Goal: Find specific page/section: Find specific page/section

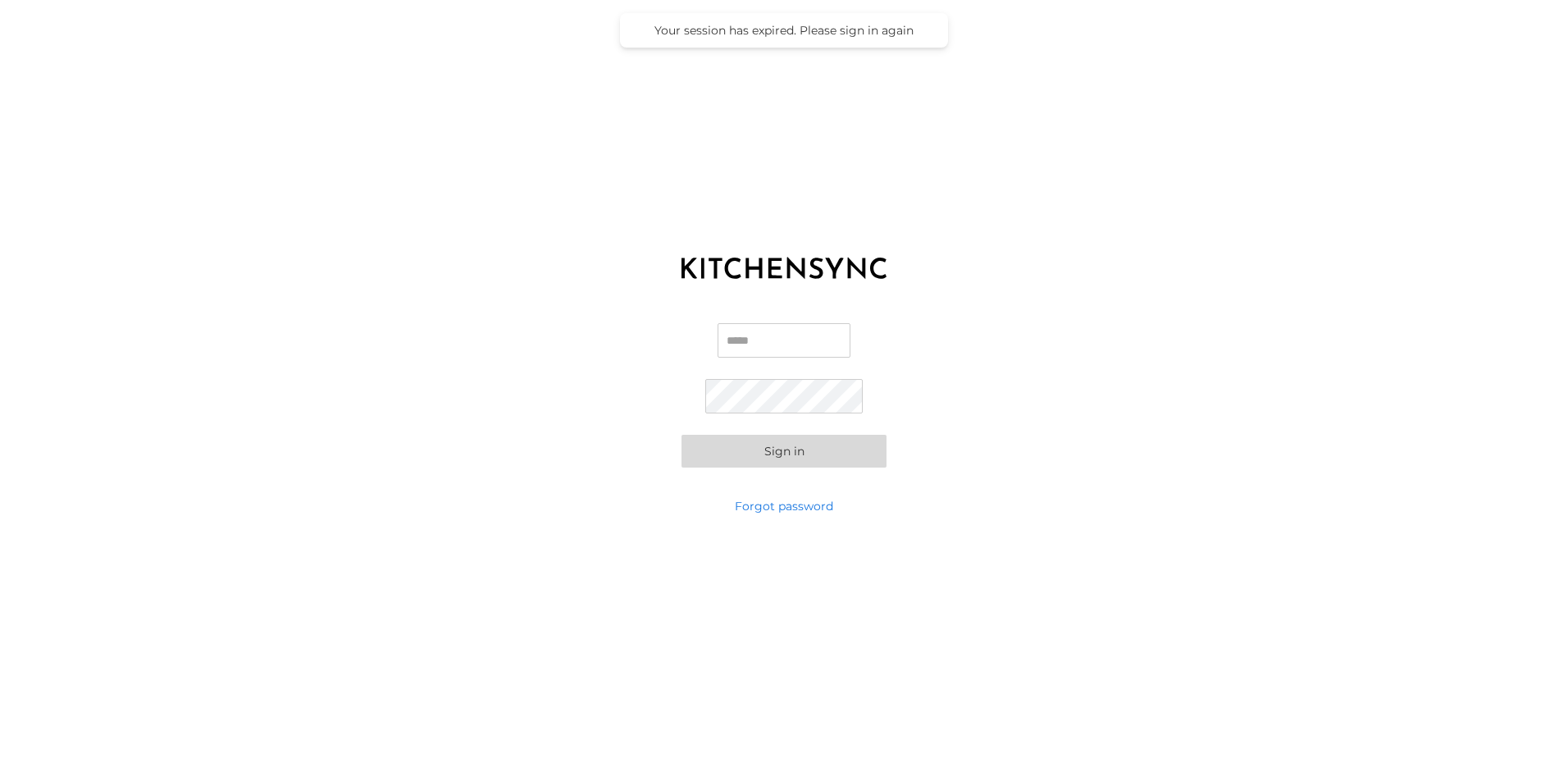
click at [779, 340] on input "Email" at bounding box center [784, 341] width 133 height 34
type input "**********"
click at [682, 435] on button "Sign in" at bounding box center [784, 451] width 205 height 33
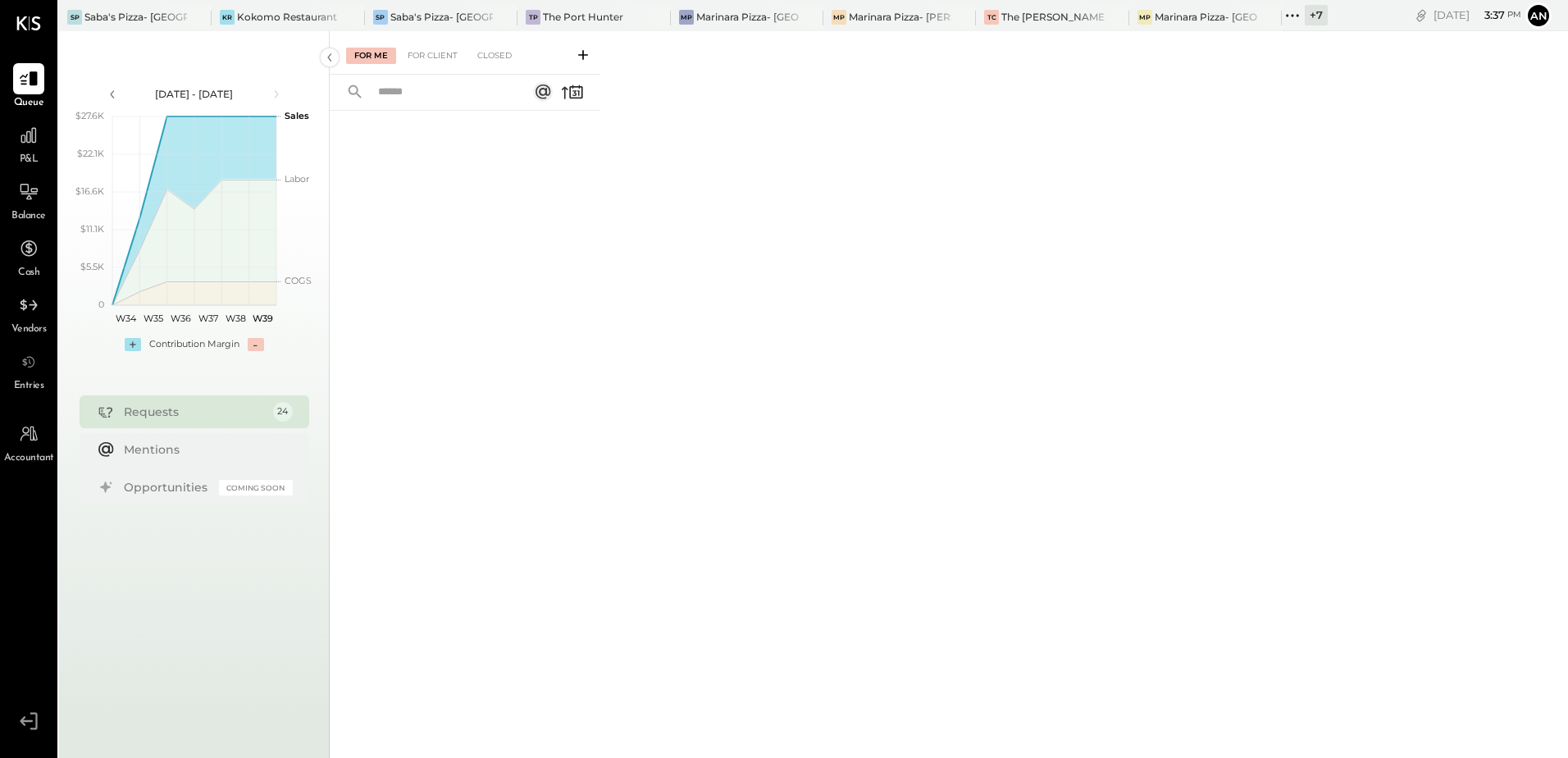
click at [921, 314] on div "For Me For Client Closed" at bounding box center [949, 392] width 1239 height 722
click at [299, 17] on div "Saba's Pizza- [GEOGRAPHIC_DATA]" at bounding box center [288, 17] width 103 height 14
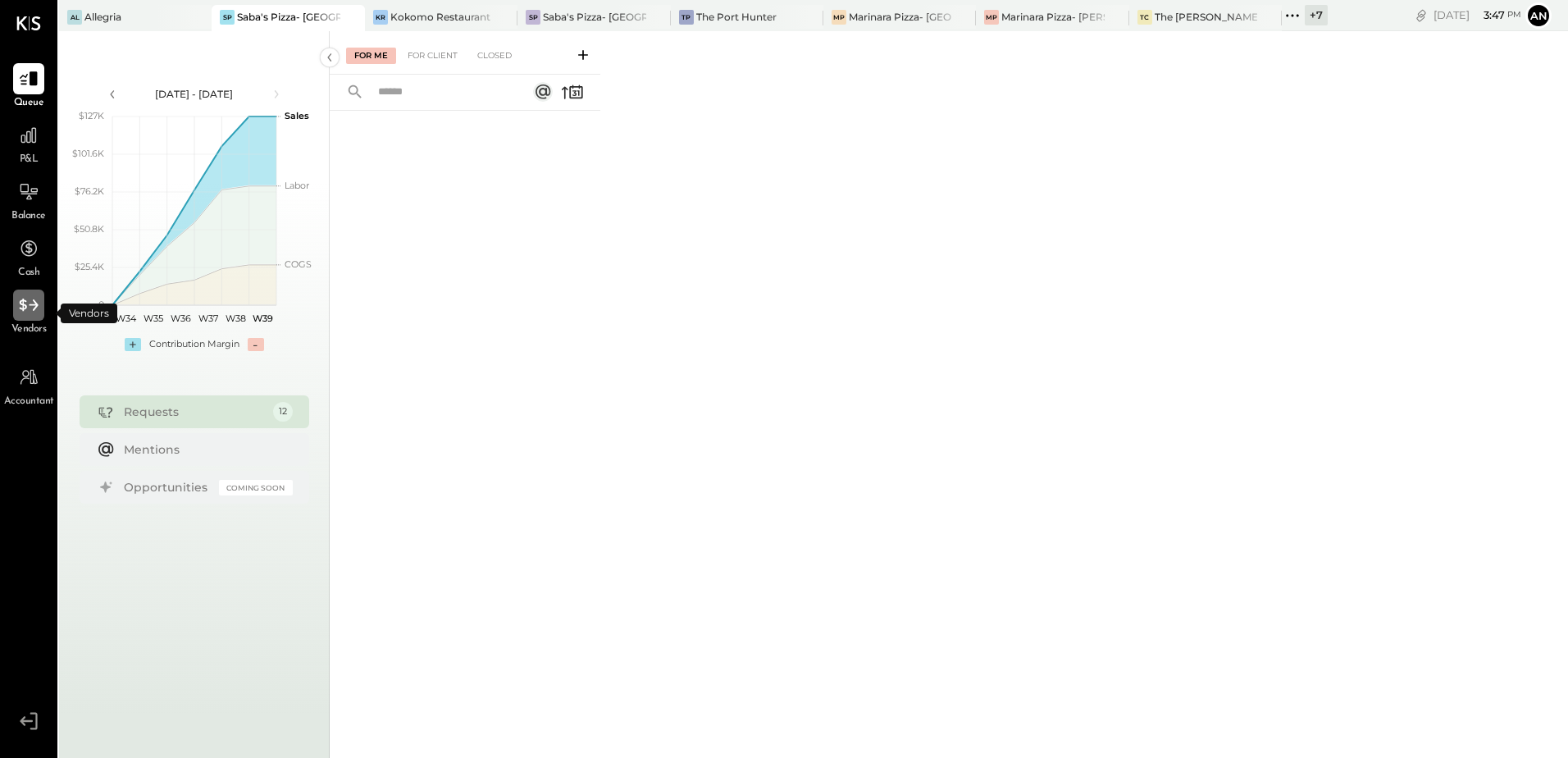
click at [31, 313] on icon at bounding box center [28, 305] width 21 height 21
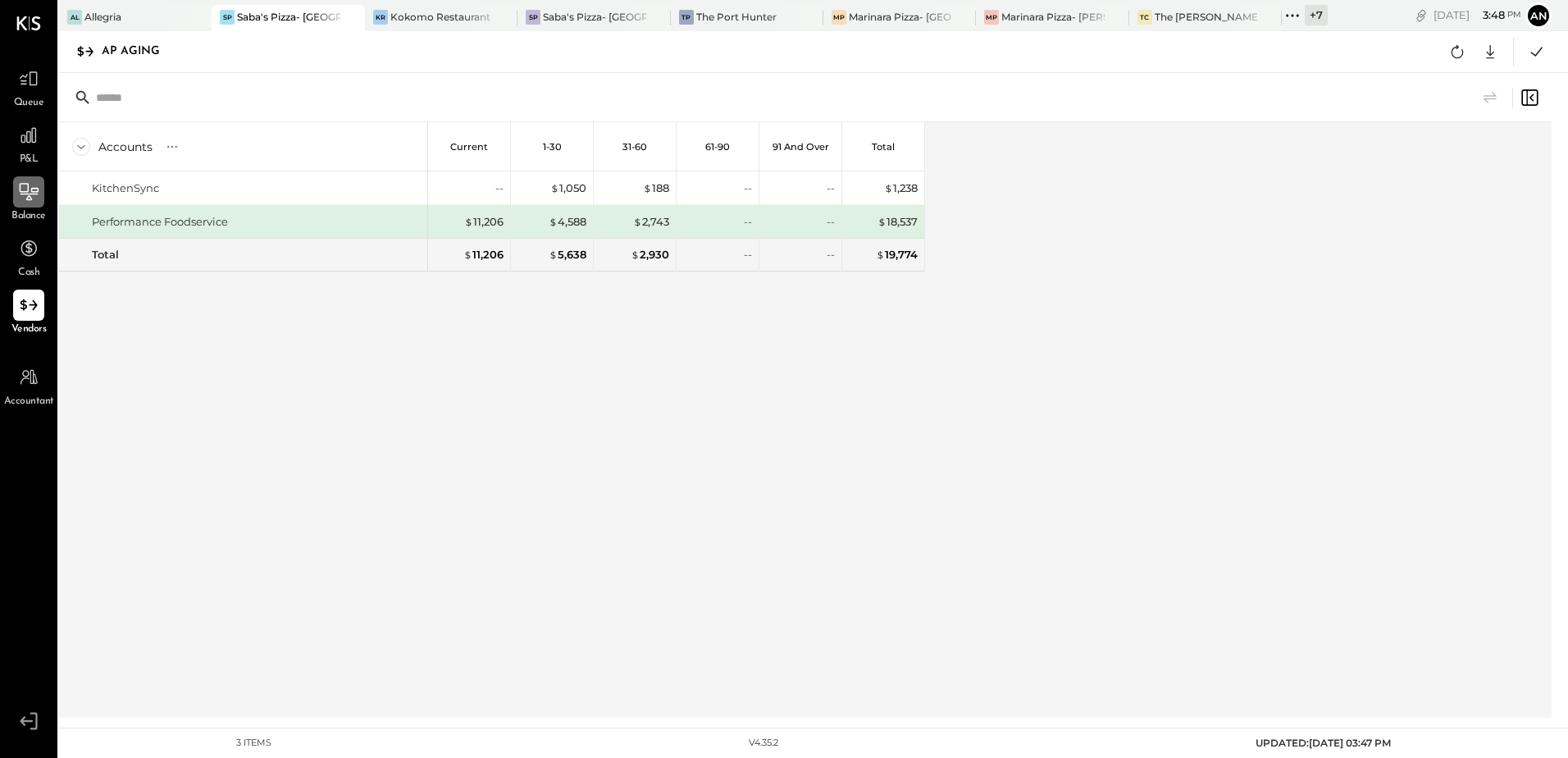
click at [30, 188] on icon at bounding box center [28, 192] width 21 height 21
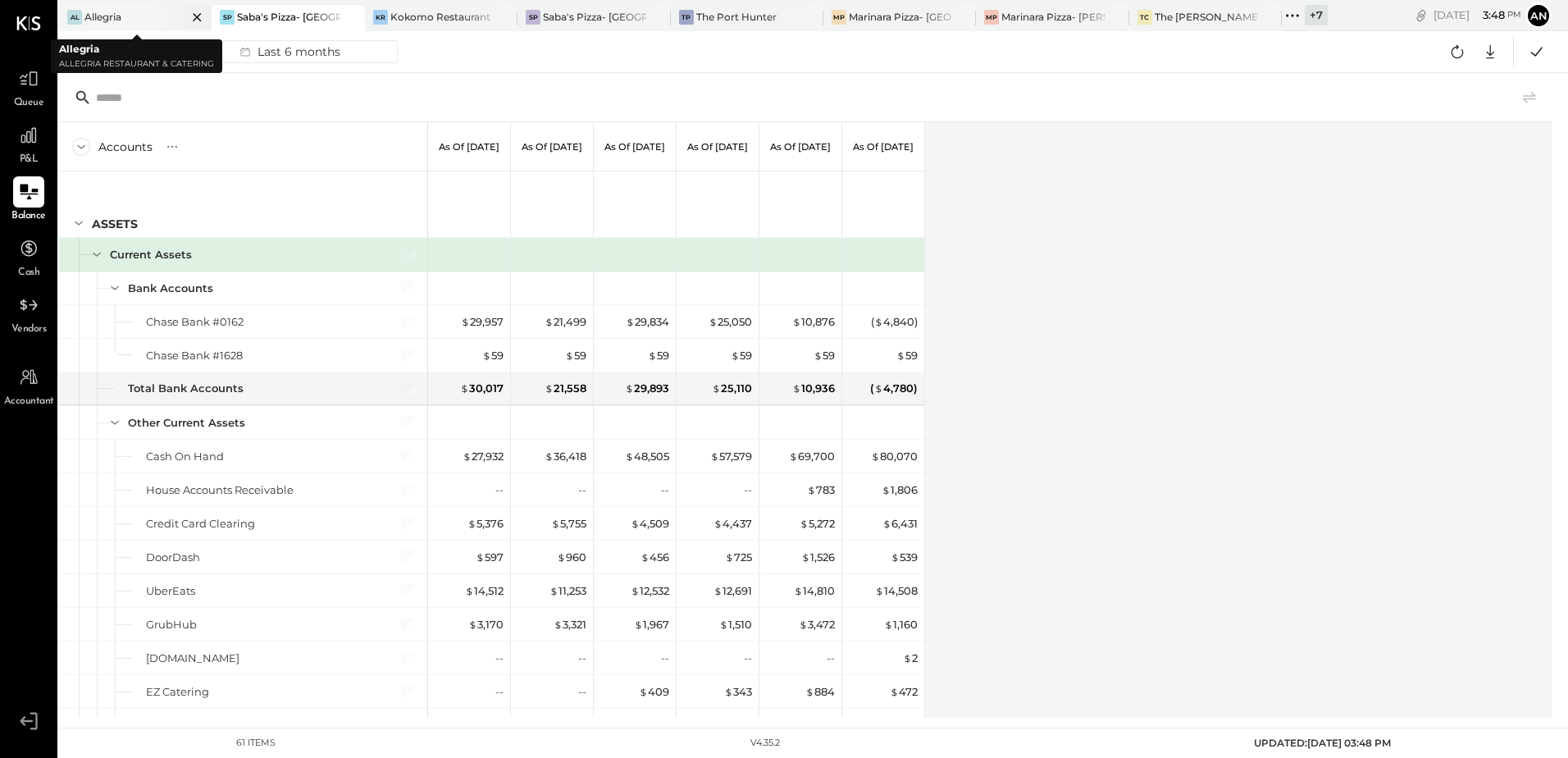
click at [198, 16] on icon at bounding box center [198, 17] width 9 height 9
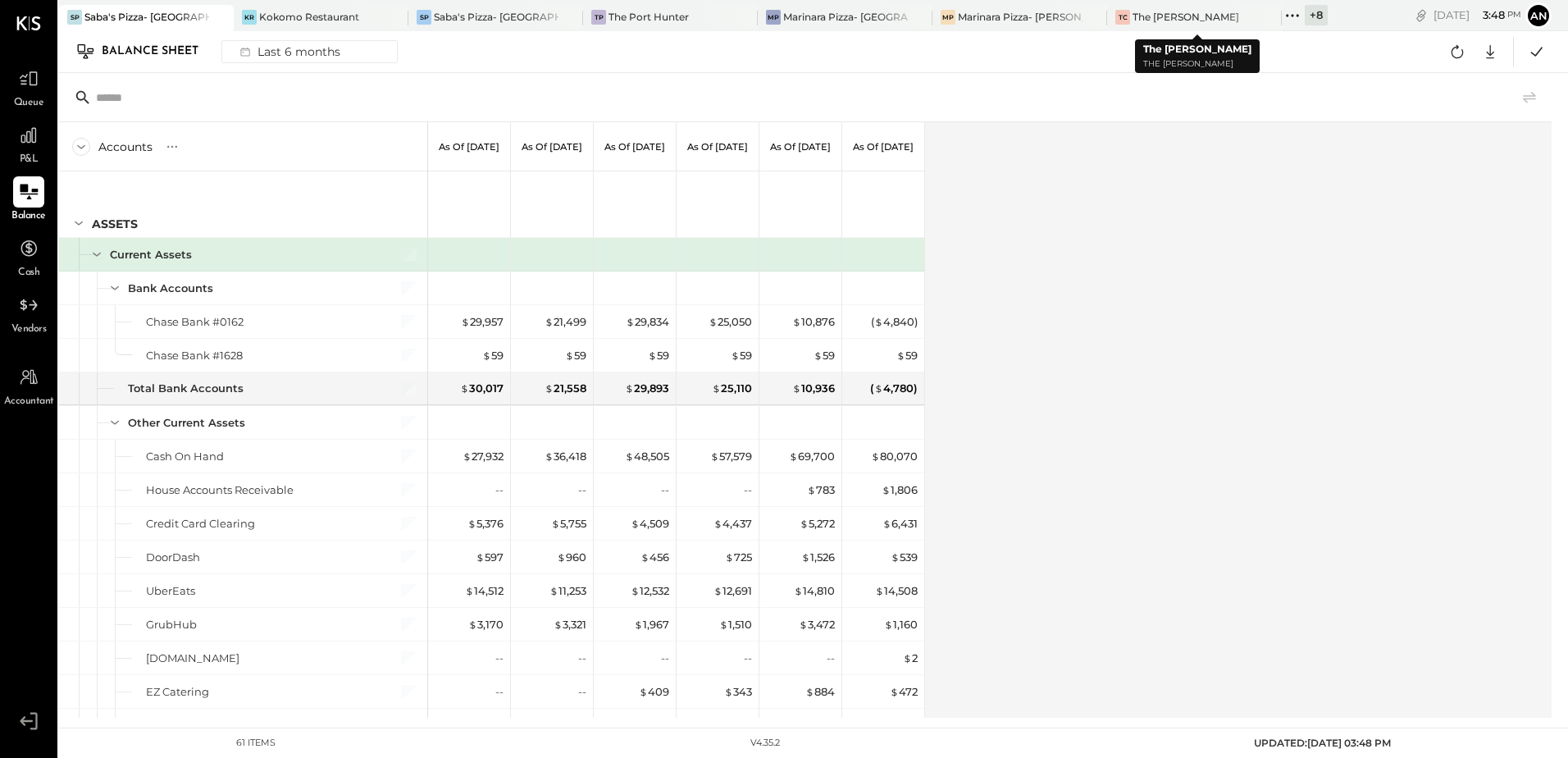
click at [1305, 21] on div "+ 8" at bounding box center [1317, 15] width 23 height 21
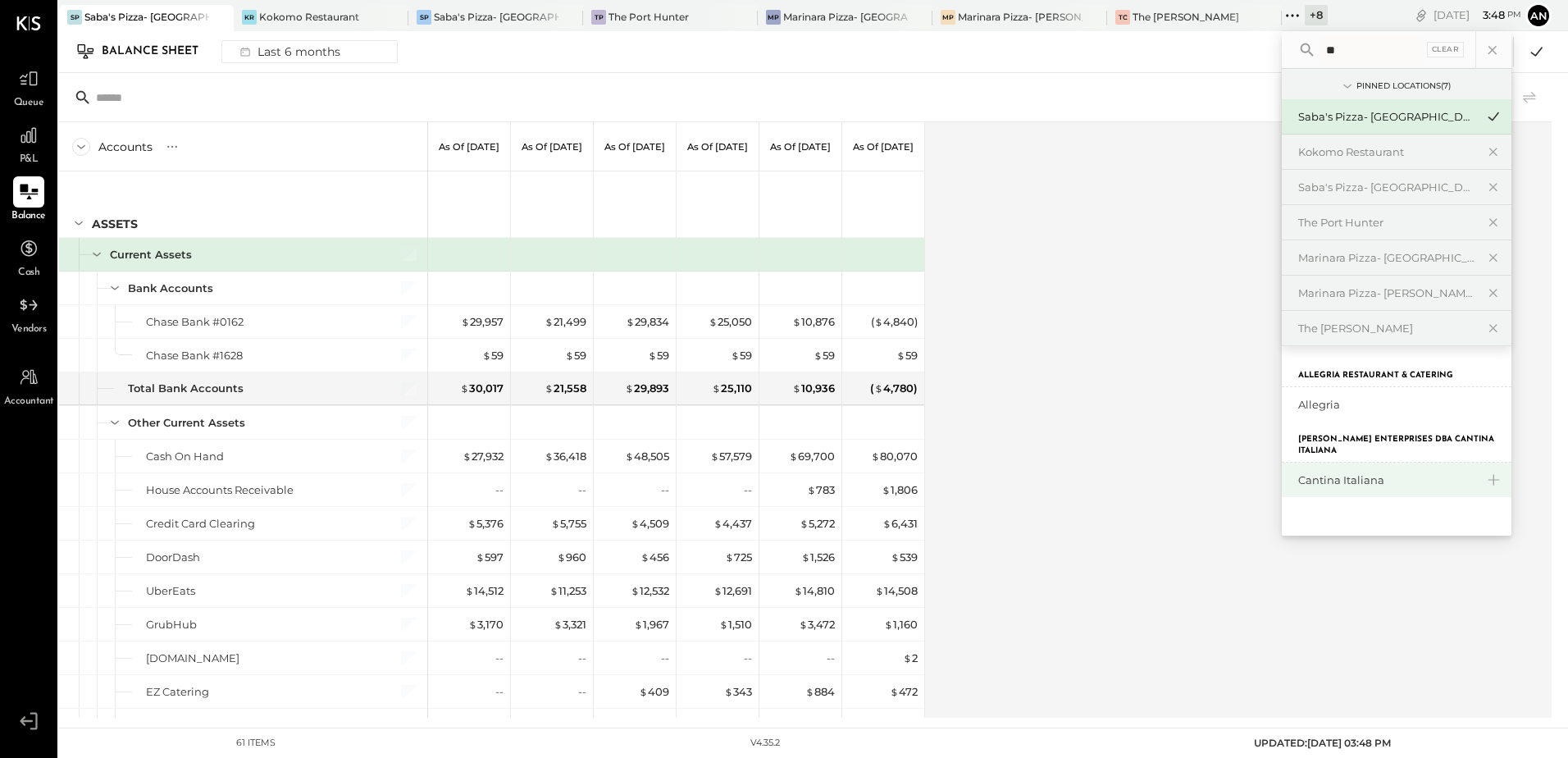
type input "**"
click at [1298, 491] on div "Cantina Italiana" at bounding box center [1397, 480] width 229 height 34
click at [1312, 475] on div "Cantina Italiana" at bounding box center [1387, 480] width 177 height 15
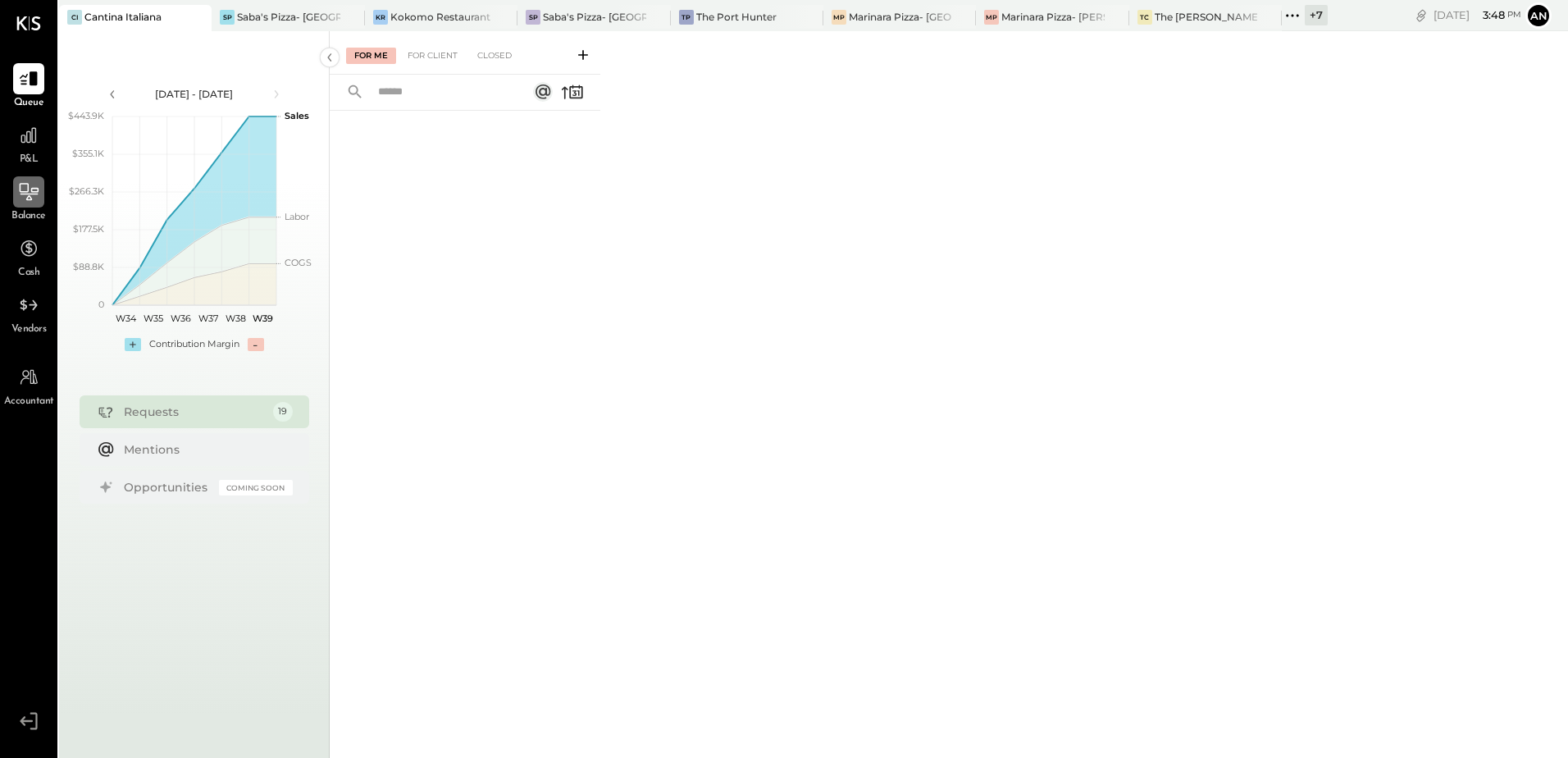
click at [26, 195] on icon at bounding box center [28, 192] width 21 height 21
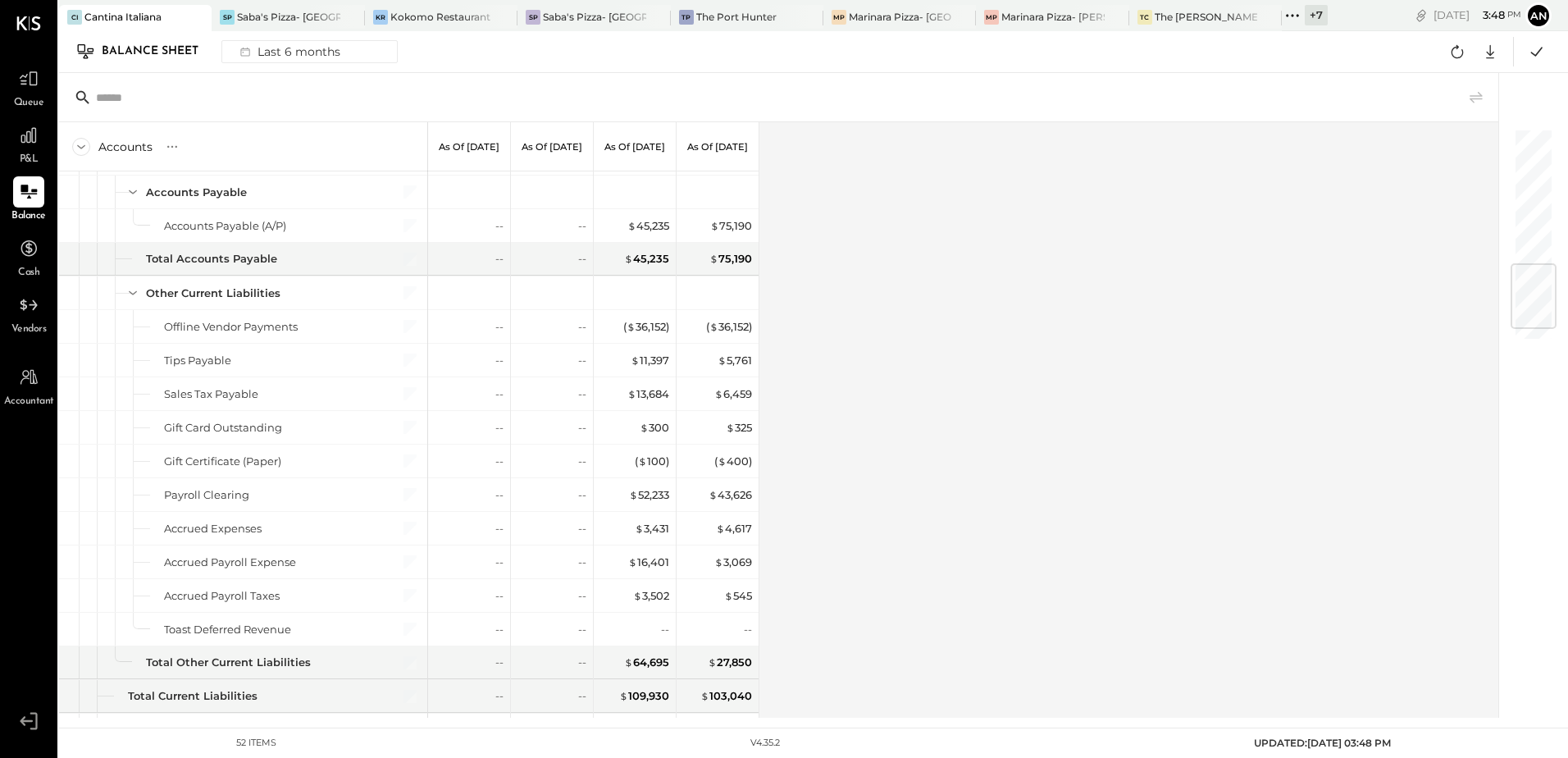
scroll to position [1230, 0]
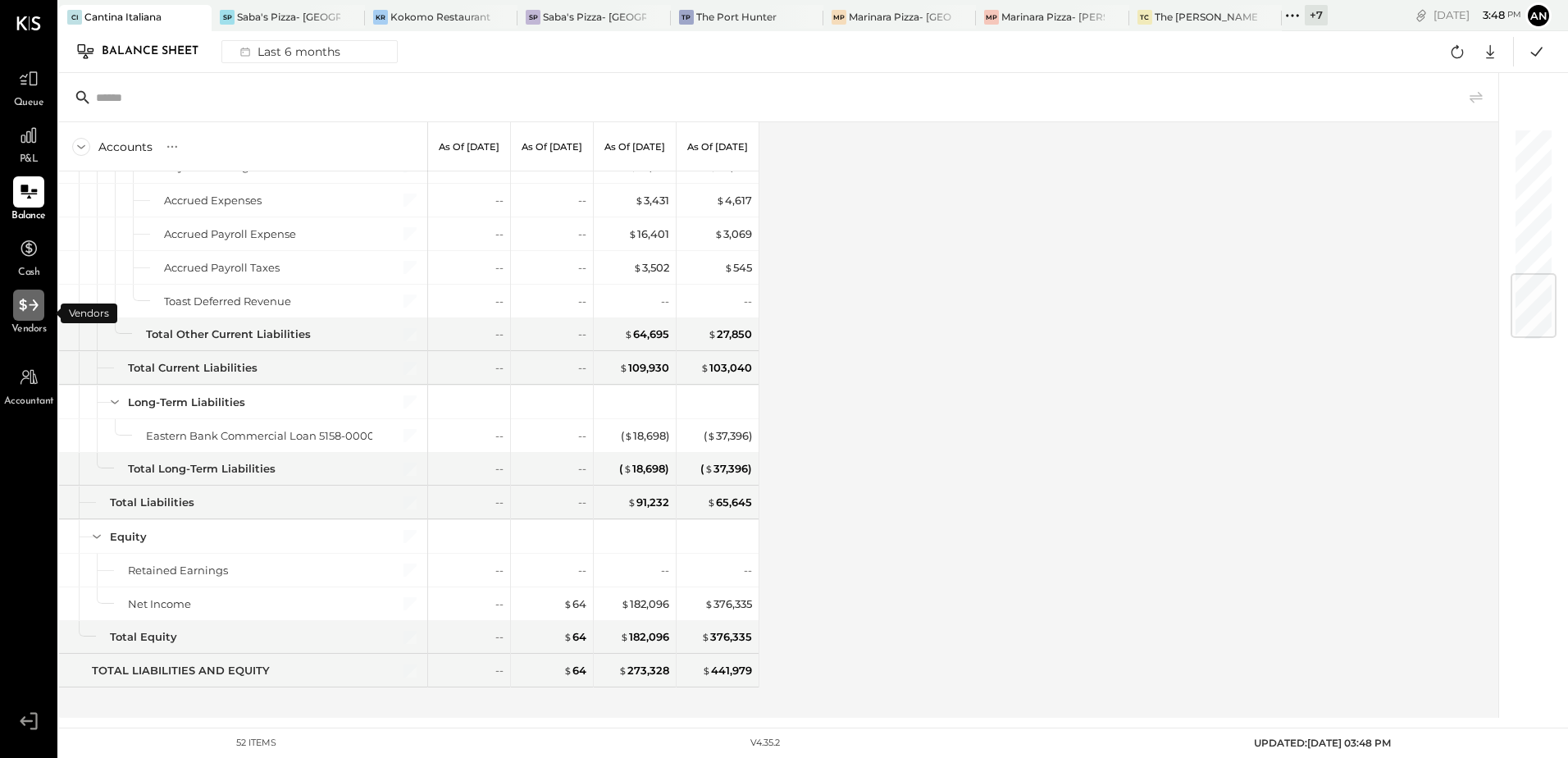
click at [42, 311] on div at bounding box center [28, 305] width 31 height 31
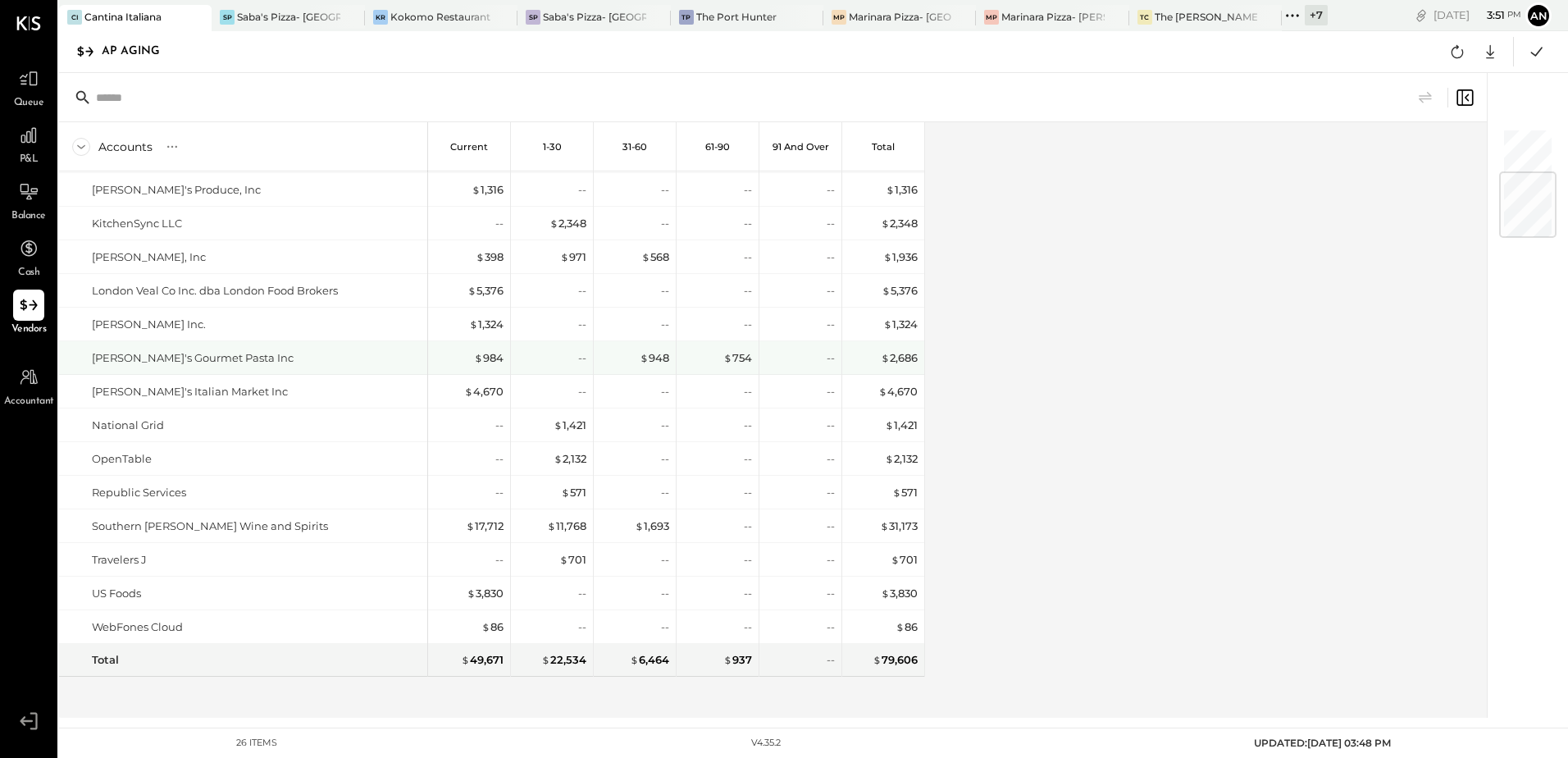
scroll to position [122, 0]
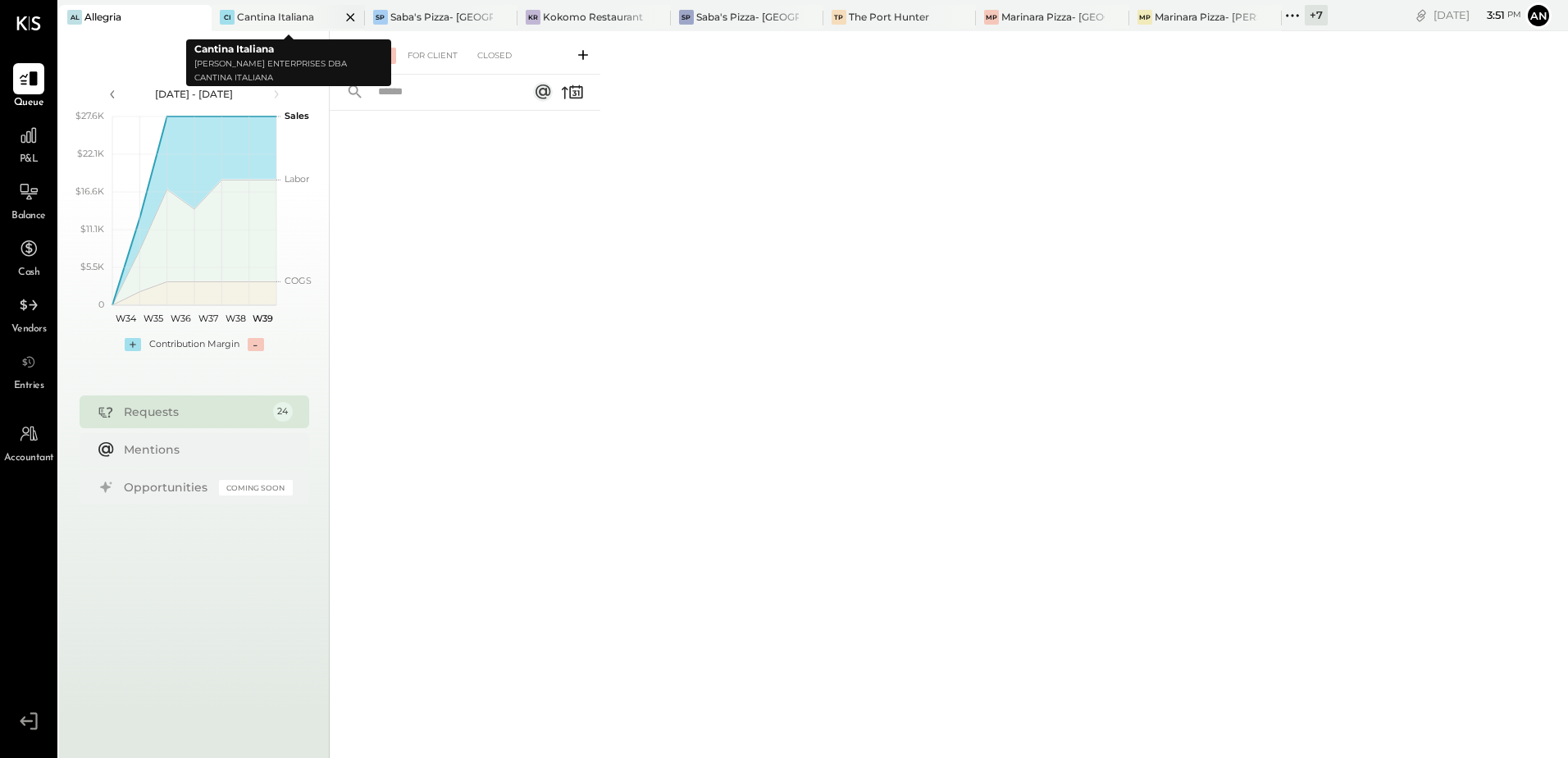
click at [269, 18] on div "Cantina Italiana" at bounding box center [275, 17] width 77 height 14
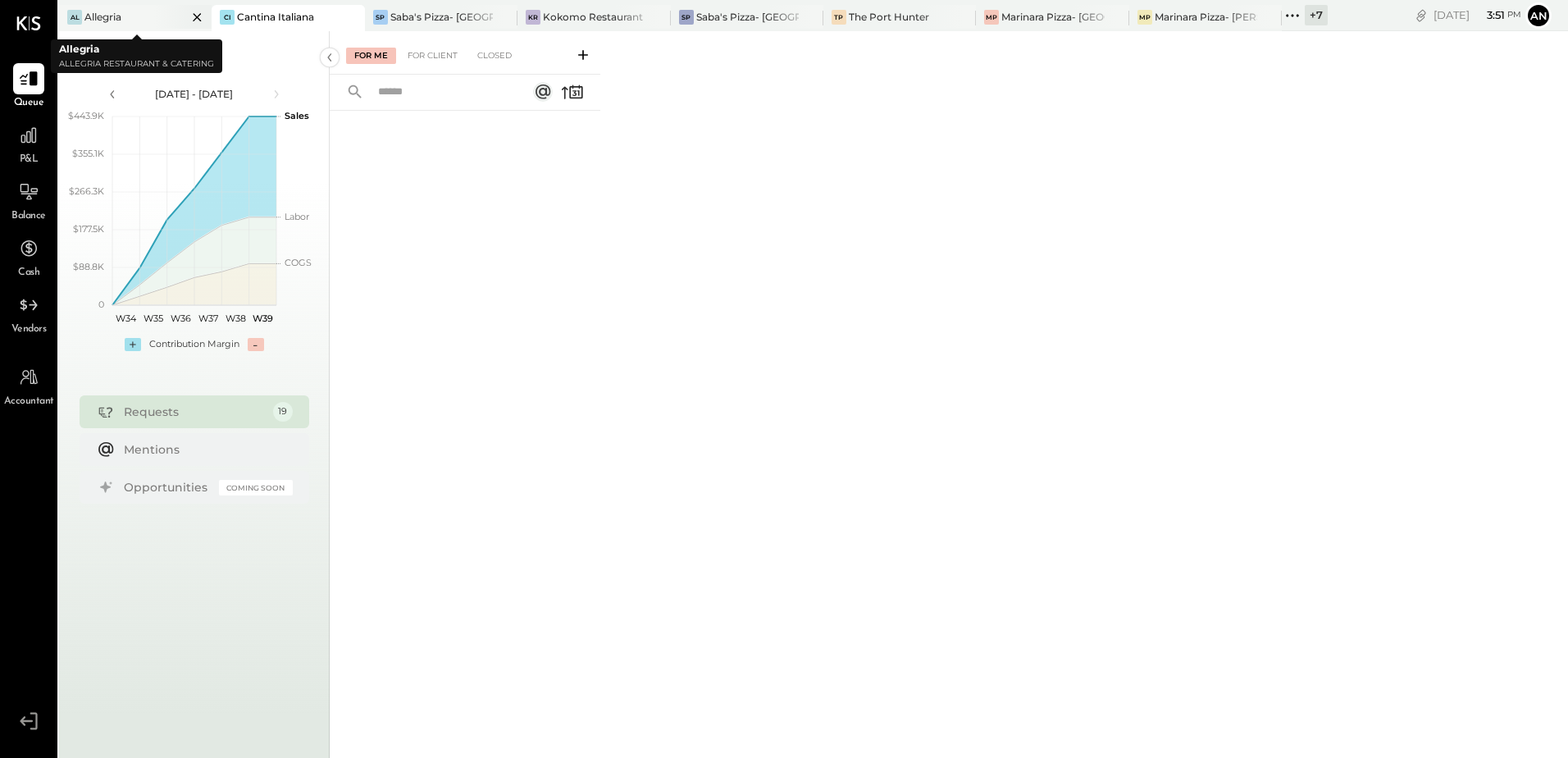
click at [196, 18] on icon at bounding box center [198, 17] width 9 height 9
